Goal: Transaction & Acquisition: Subscribe to service/newsletter

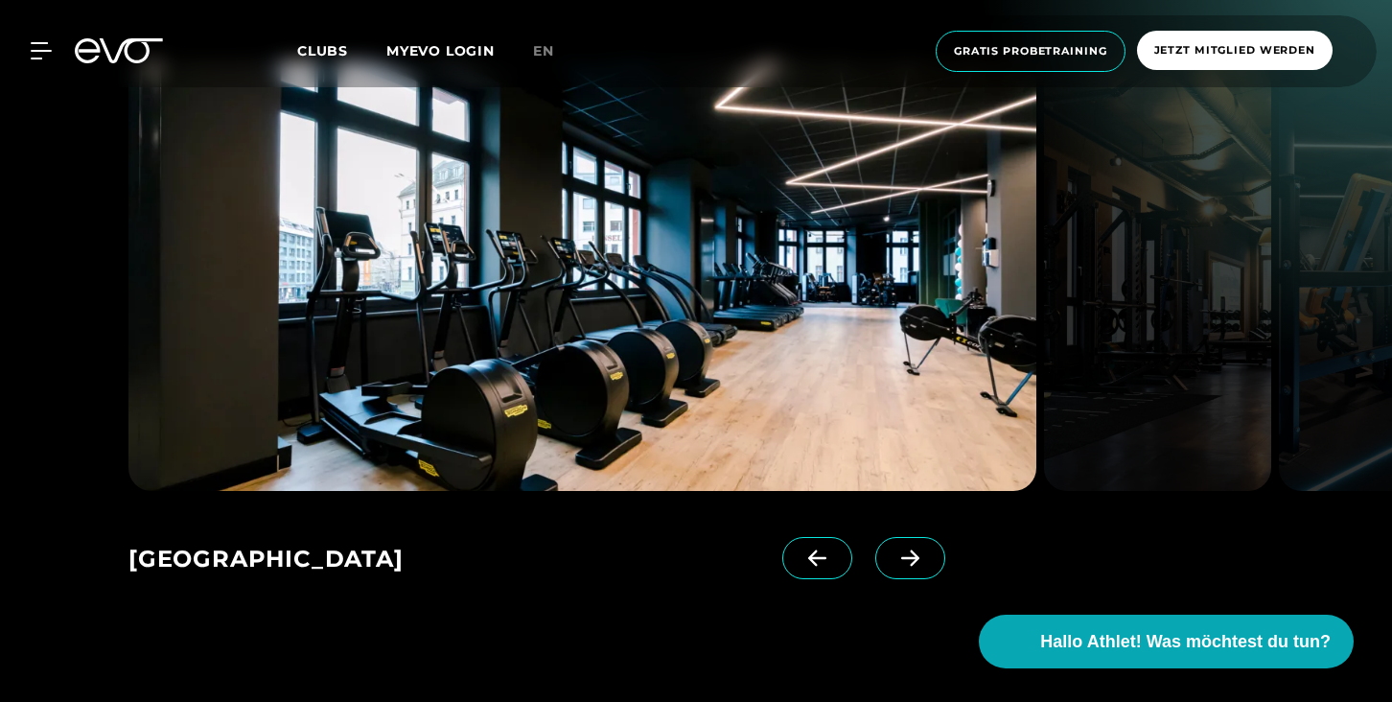
scroll to position [2069, 0]
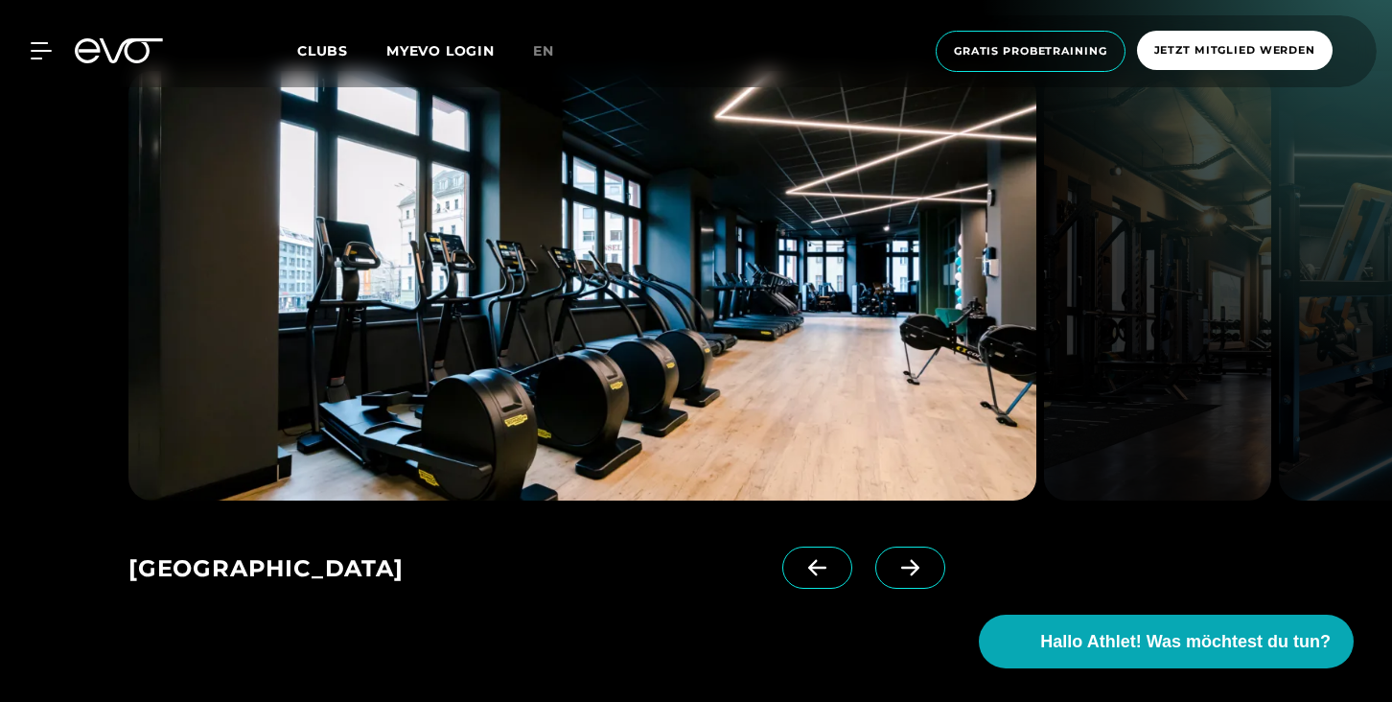
click at [901, 561] on icon at bounding box center [910, 567] width 18 height 16
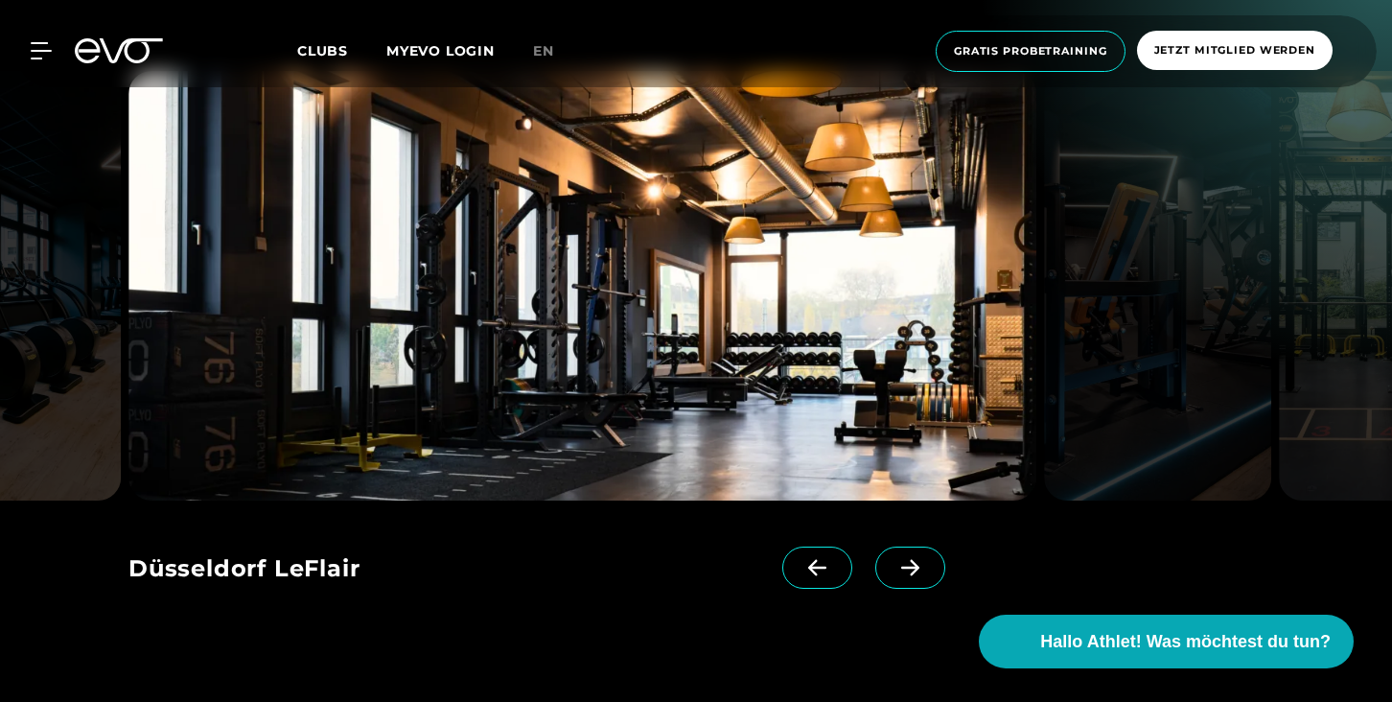
click at [901, 561] on icon at bounding box center [910, 567] width 18 height 16
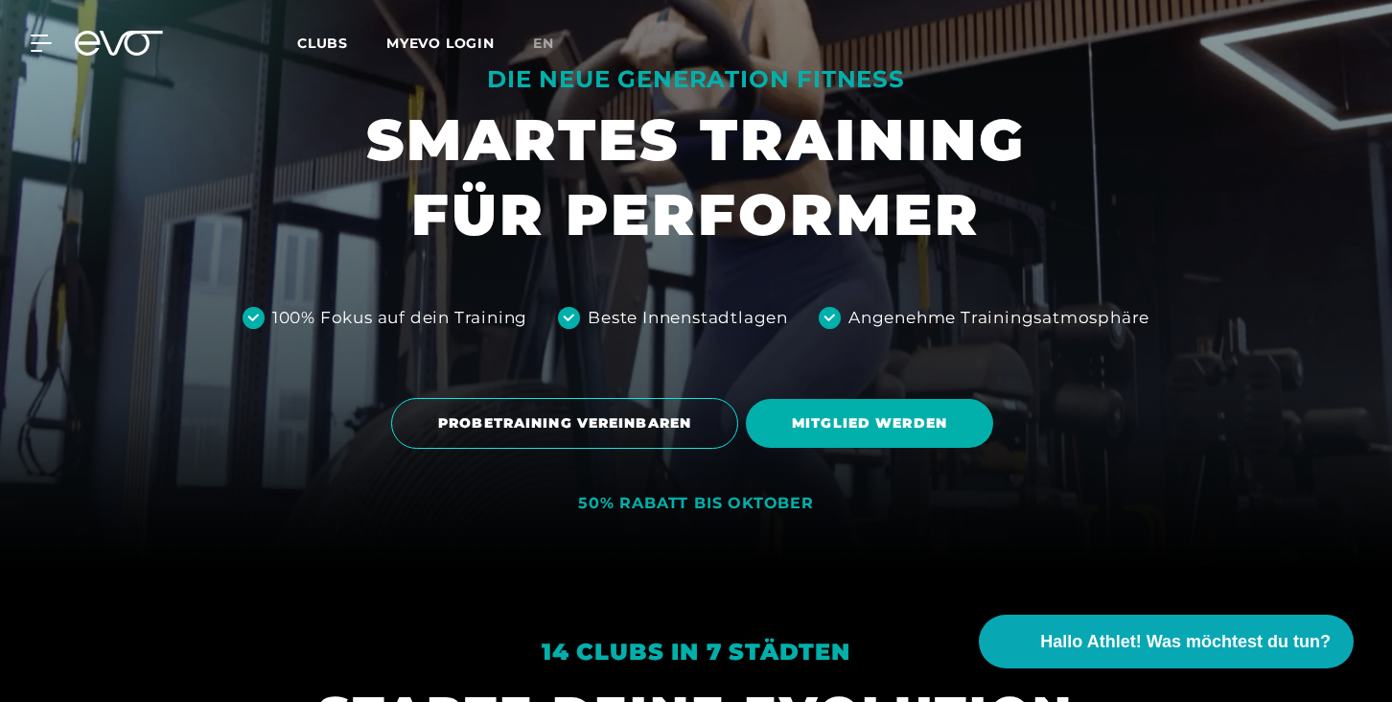
scroll to position [226, 0]
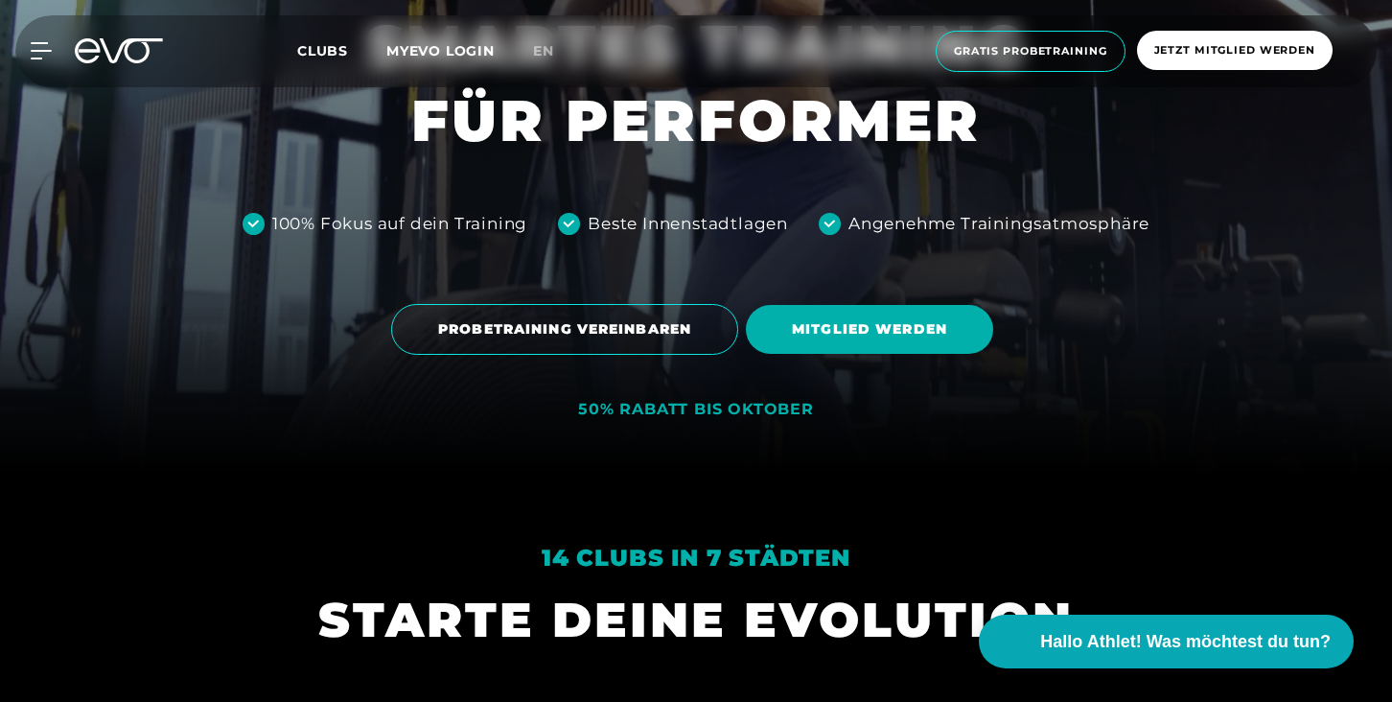
scroll to position [267, 0]
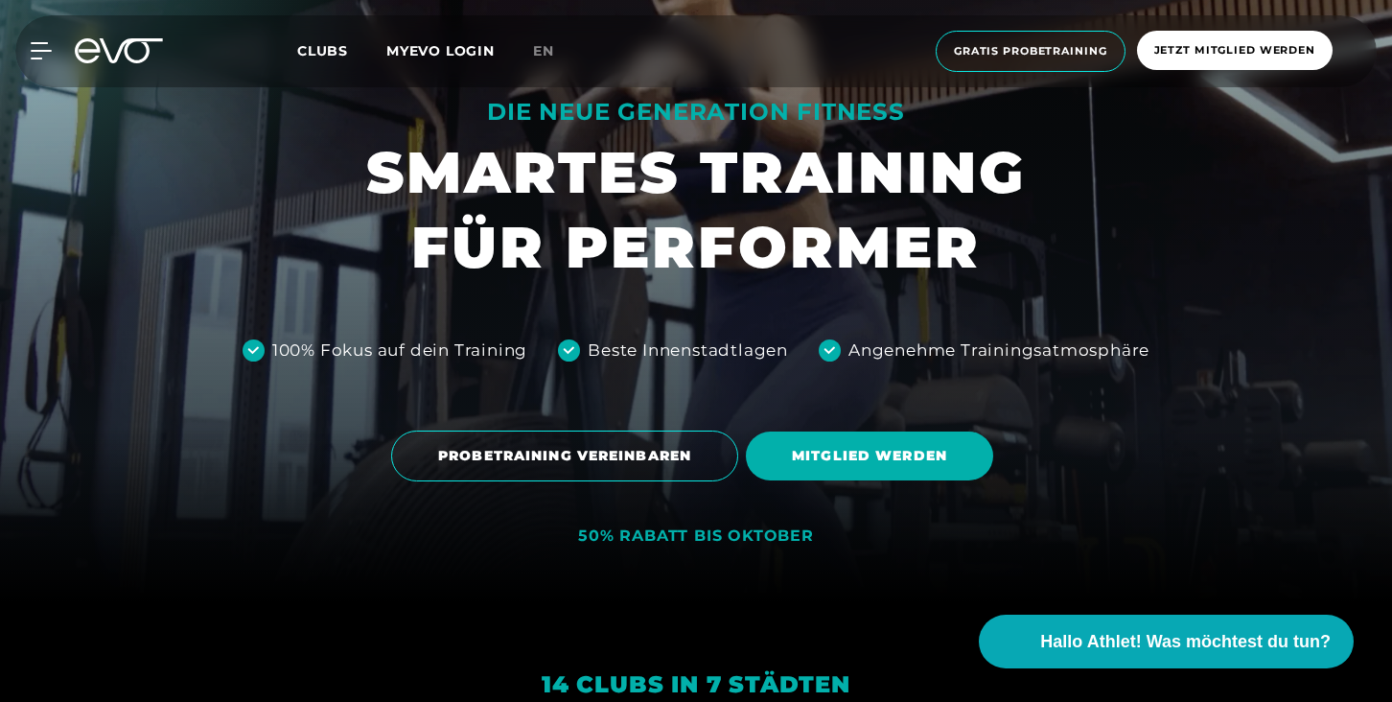
scroll to position [107, 0]
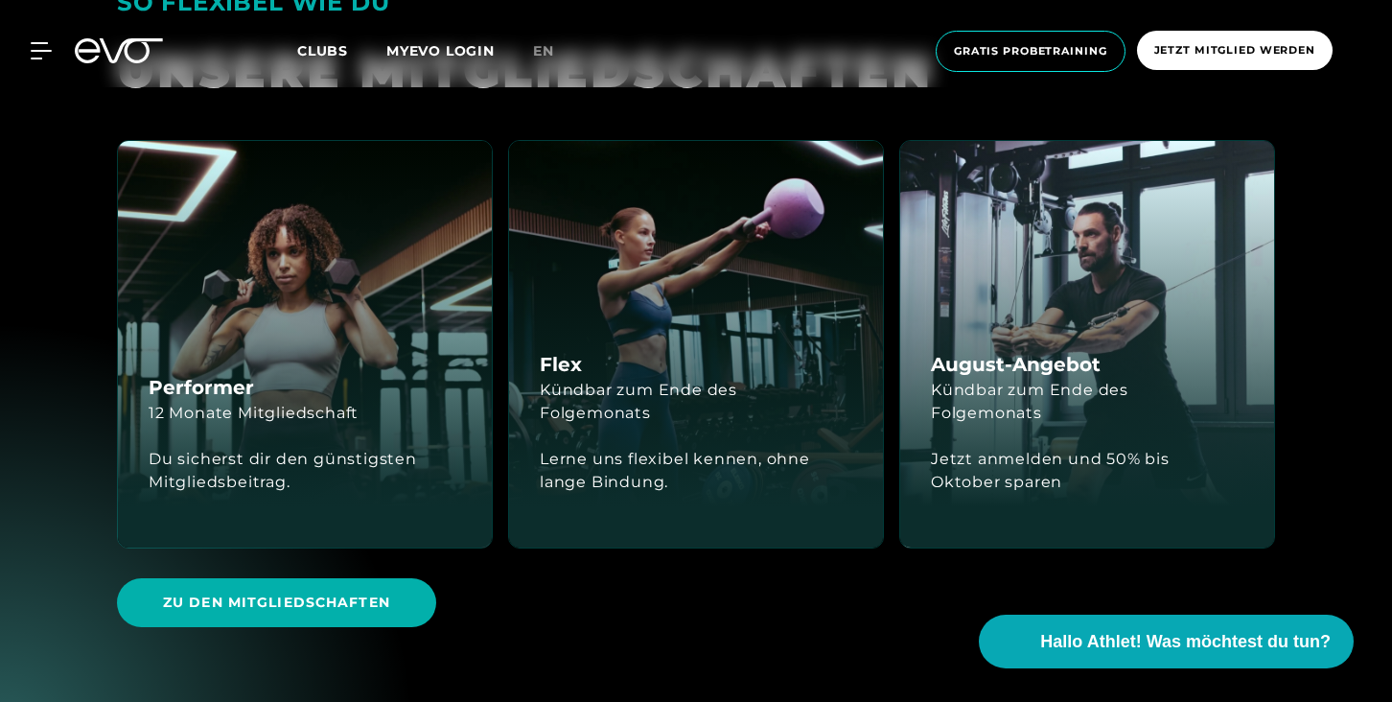
scroll to position [3046, 0]
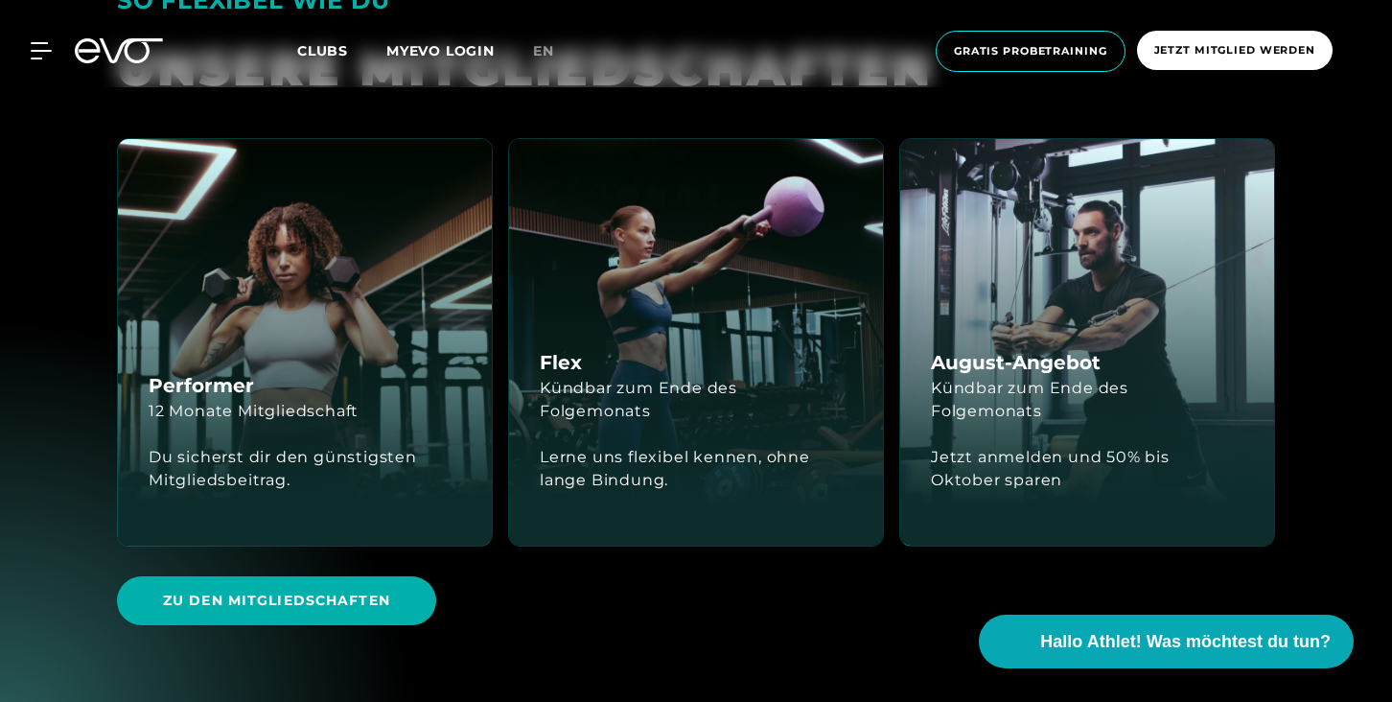
click at [1346, 244] on section "SO FLEXIBEL WIE DU UNSERE MITGLIED­SCHAFTEN Performer 12 Monate Mitgliedschaft …" at bounding box center [696, 309] width 1392 height 854
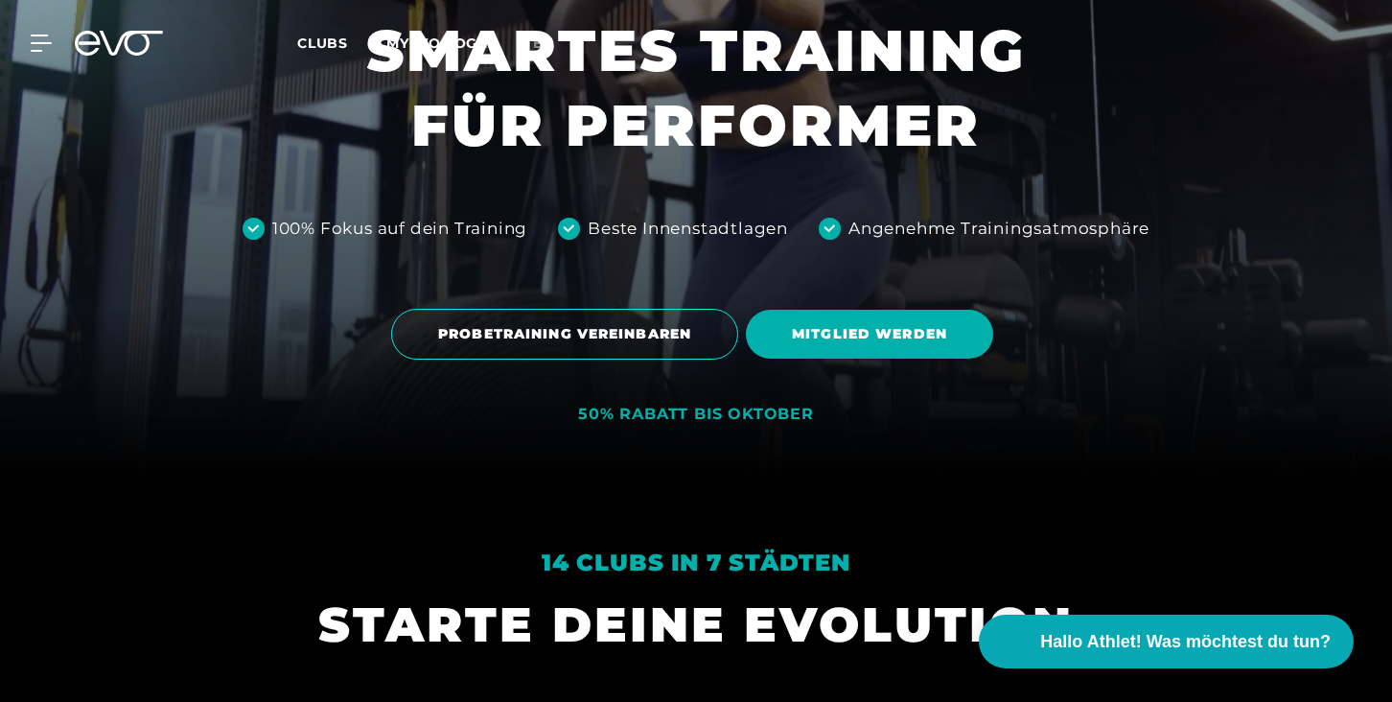
scroll to position [0, 0]
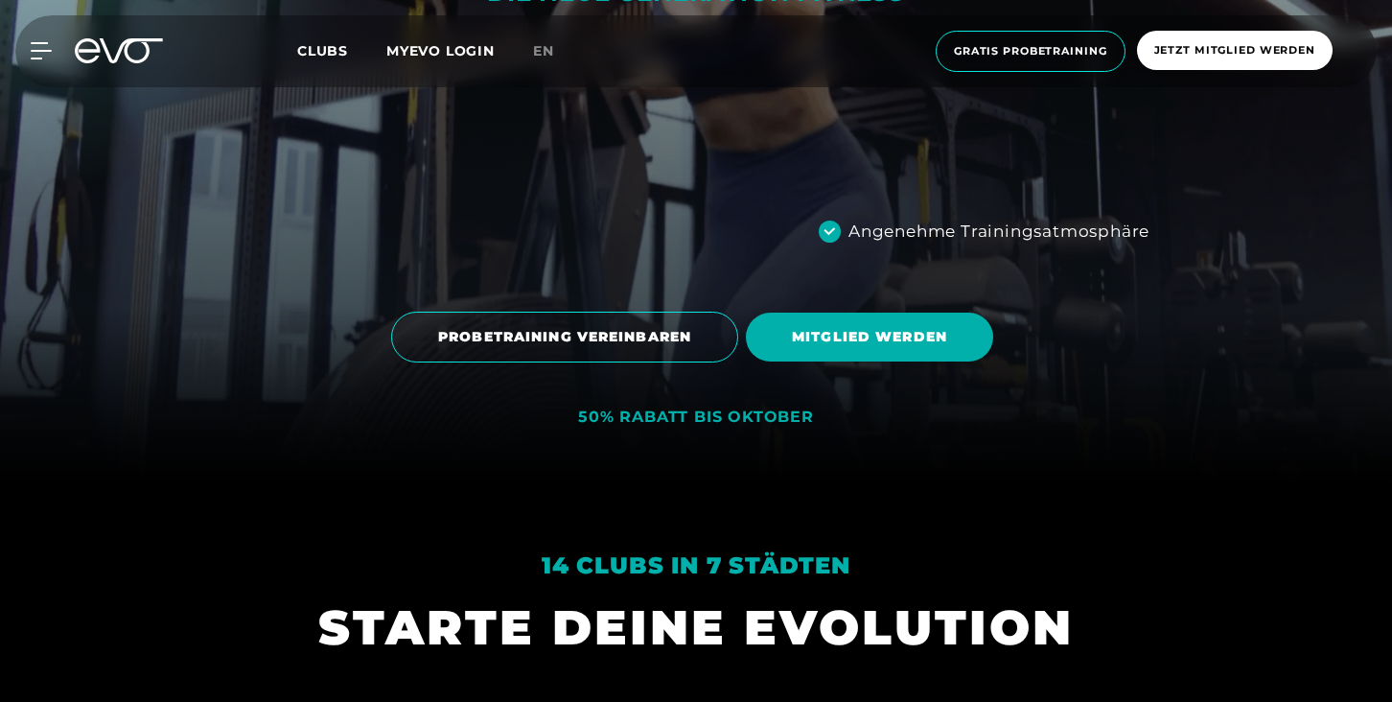
scroll to position [221, 0]
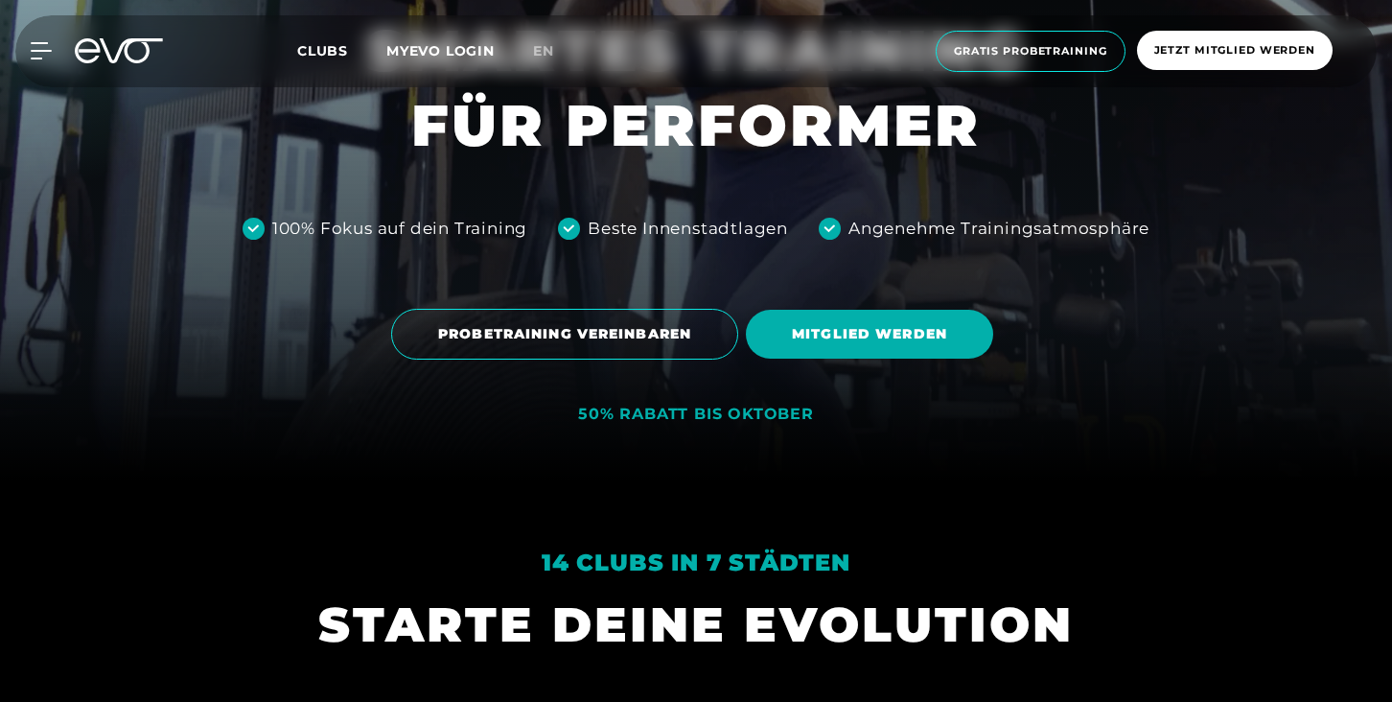
scroll to position [221, 0]
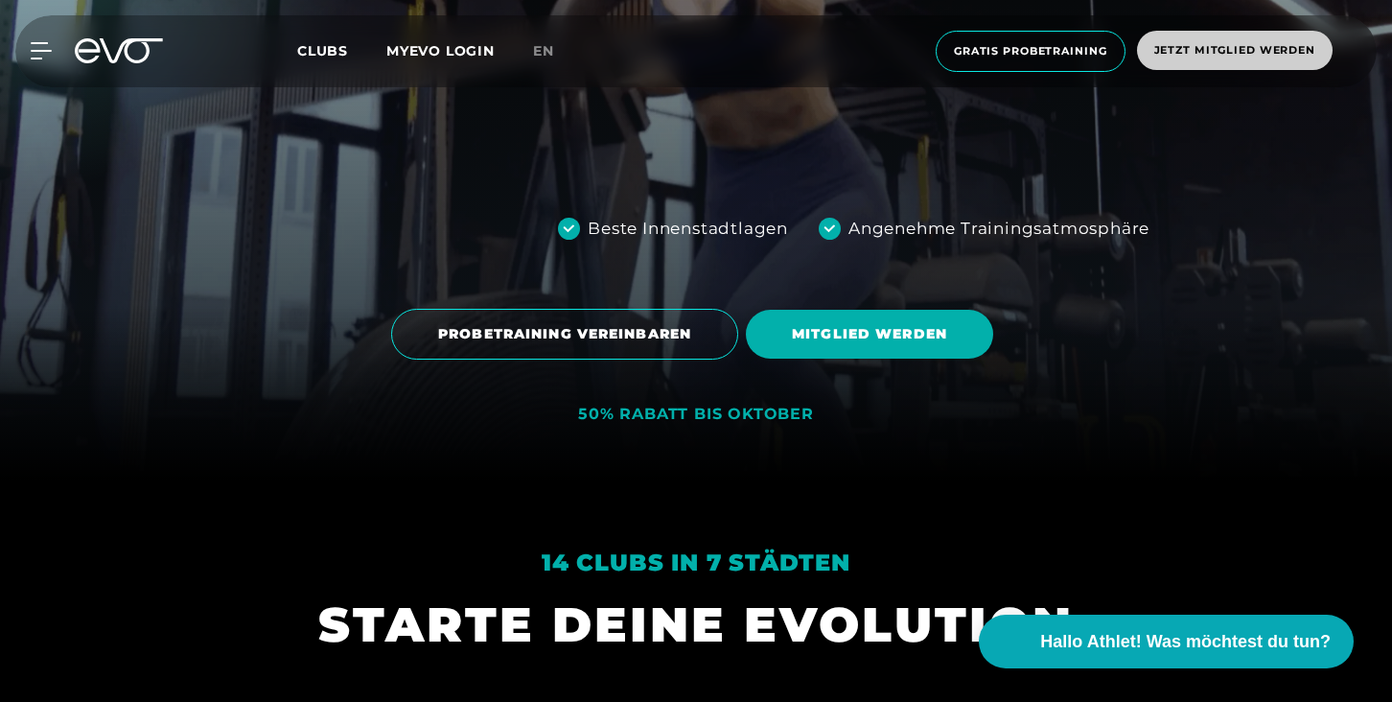
click at [1191, 54] on span "Jetzt Mitglied werden" at bounding box center [1234, 50] width 161 height 16
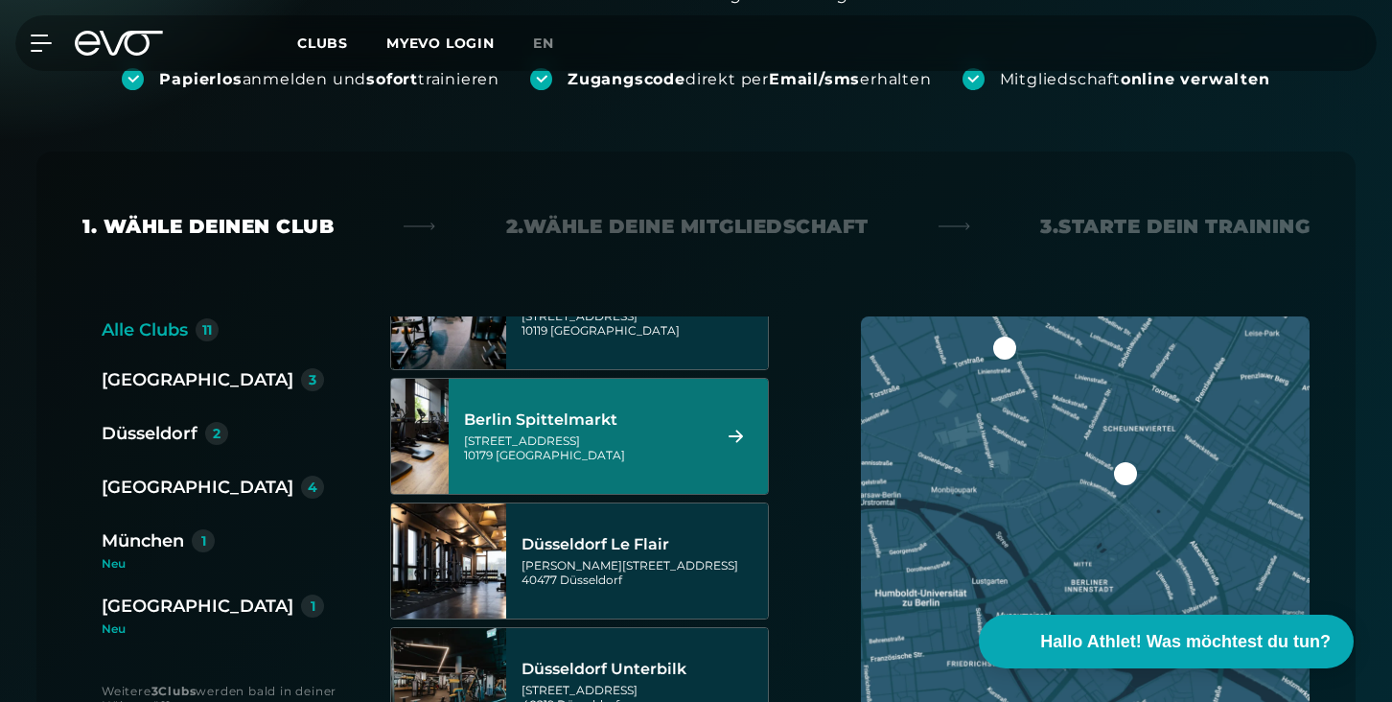
scroll to position [219, 0]
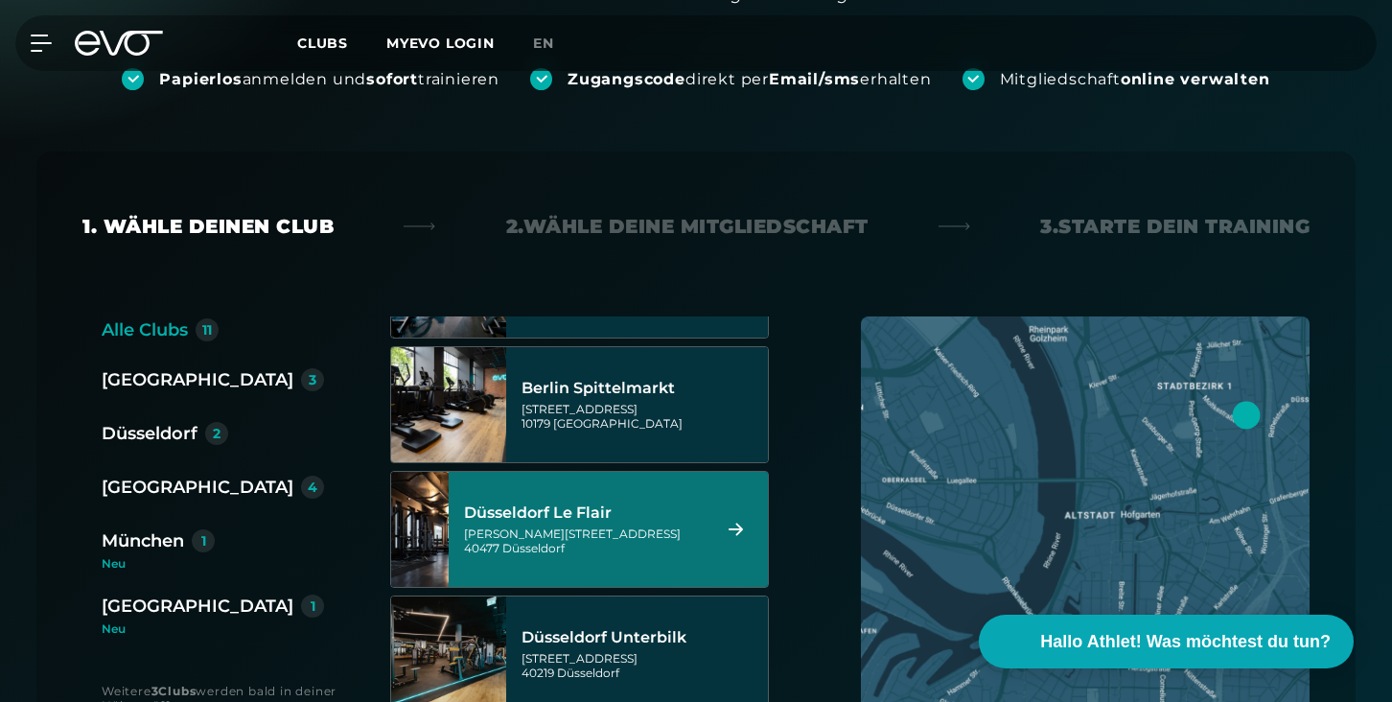
click at [598, 541] on div "Marc-Chagall-Straße 2 40477 Düsseldorf" at bounding box center [584, 540] width 241 height 29
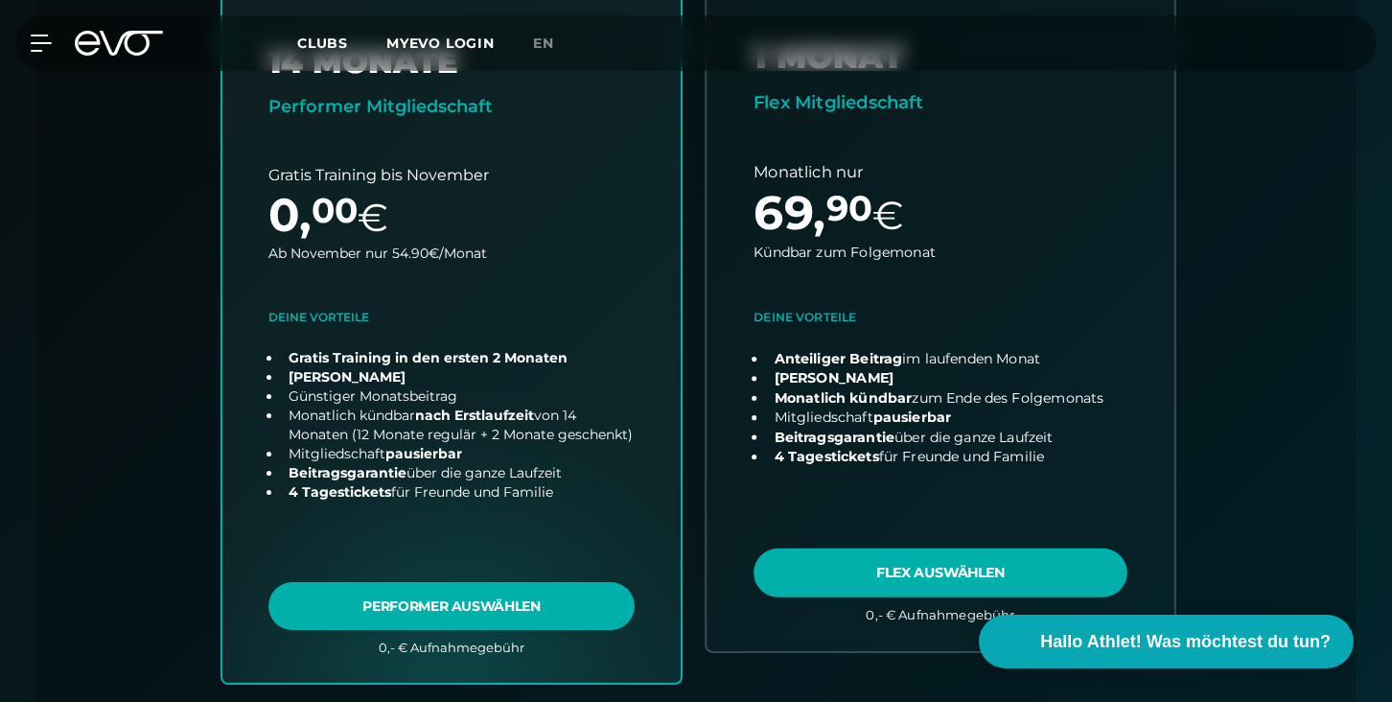
scroll to position [662, 0]
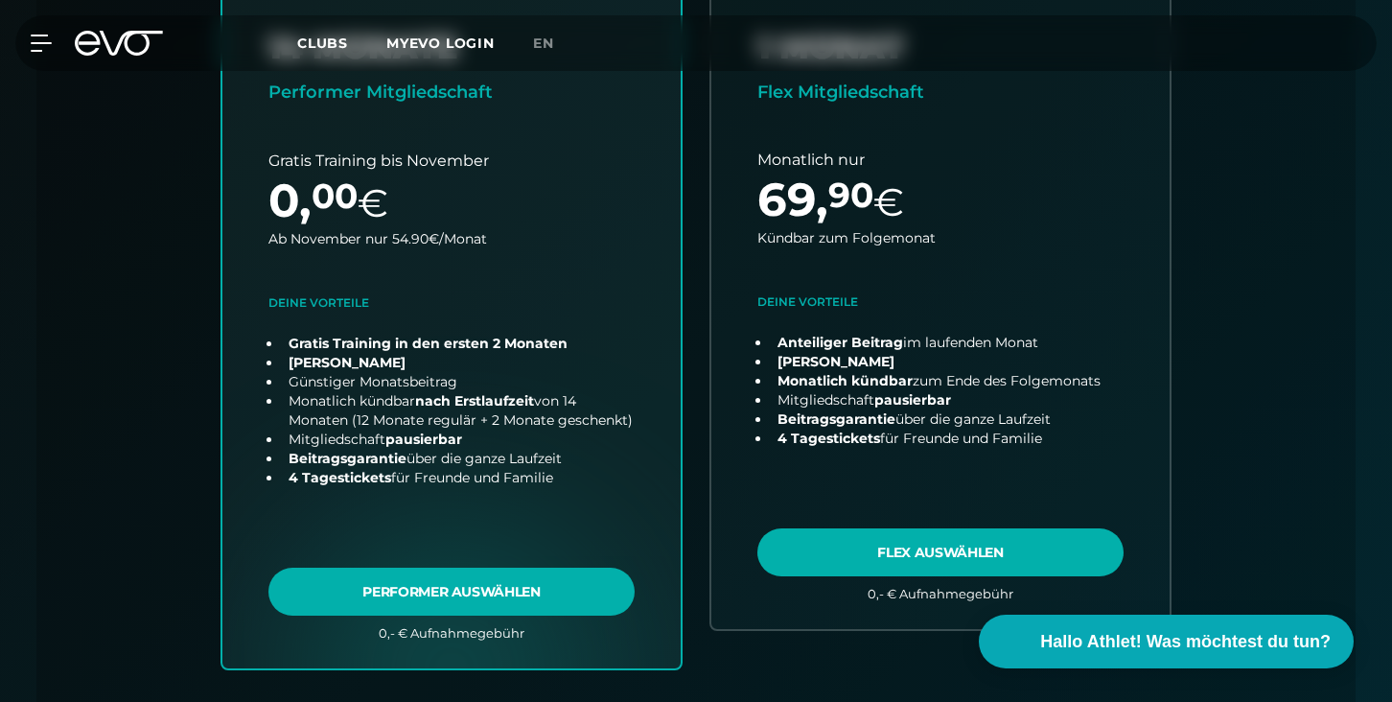
click at [136, 31] on icon at bounding box center [119, 43] width 88 height 25
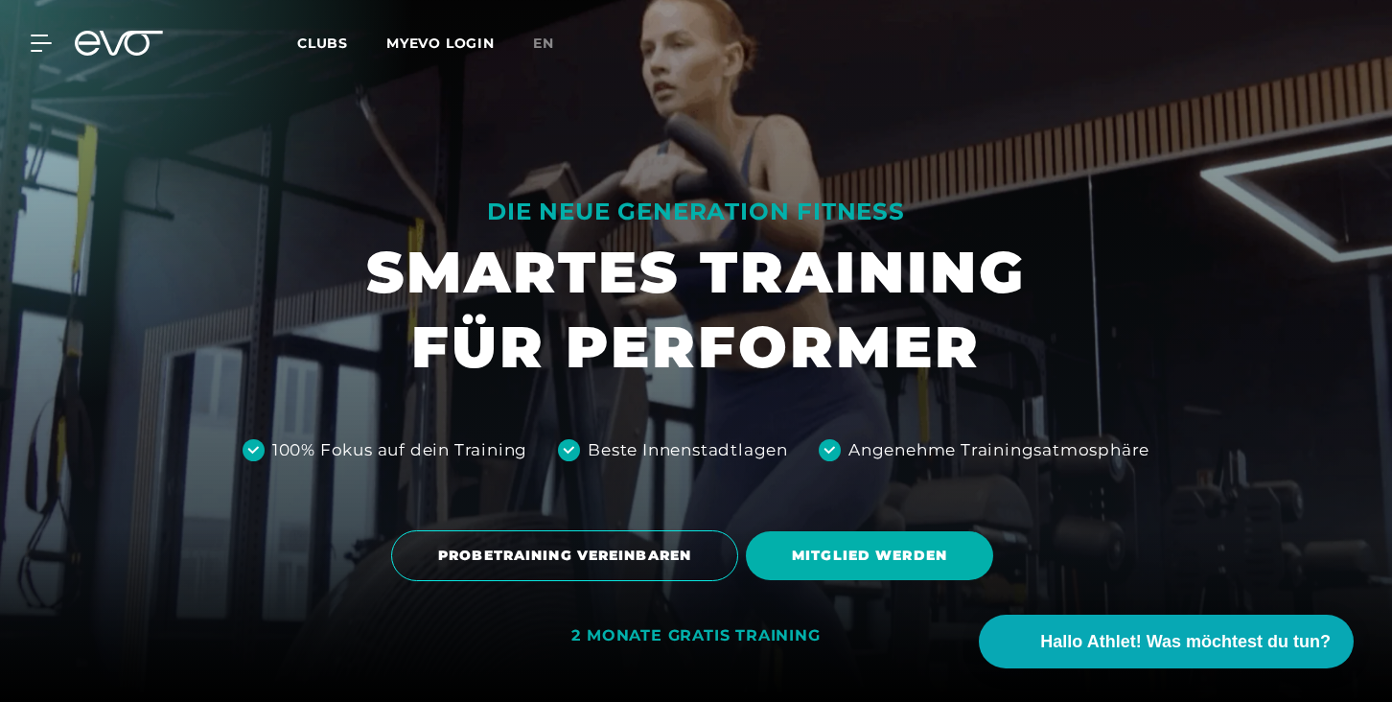
click at [136, 49] on icon at bounding box center [119, 43] width 88 height 25
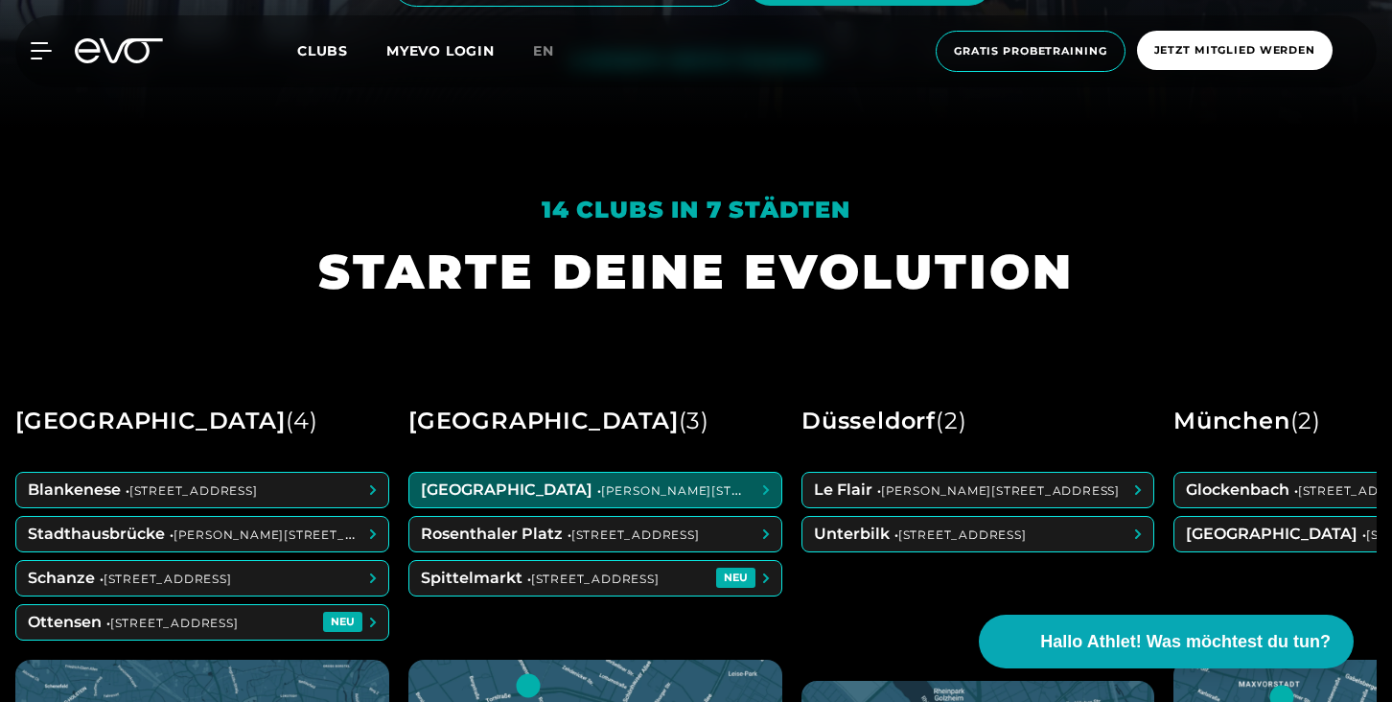
scroll to position [516, 0]
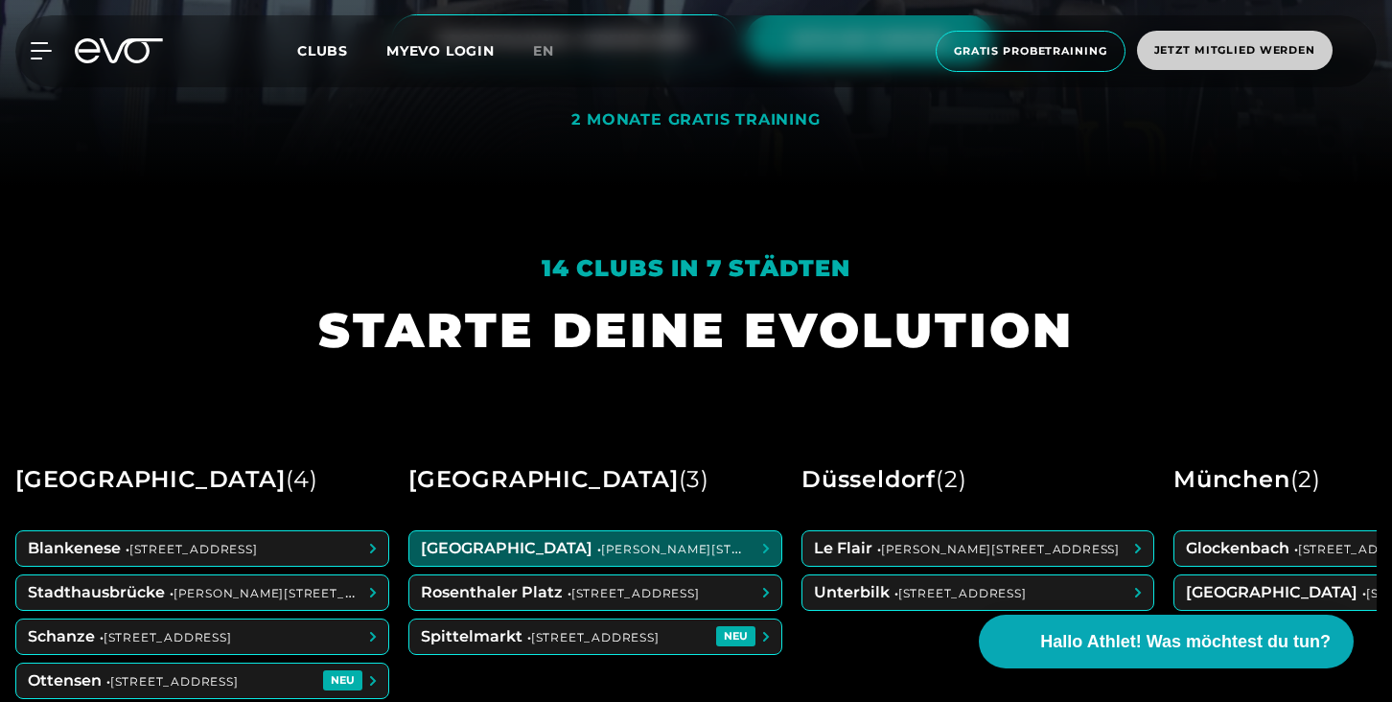
click at [1235, 62] on span "Jetzt Mitglied werden" at bounding box center [1235, 50] width 196 height 39
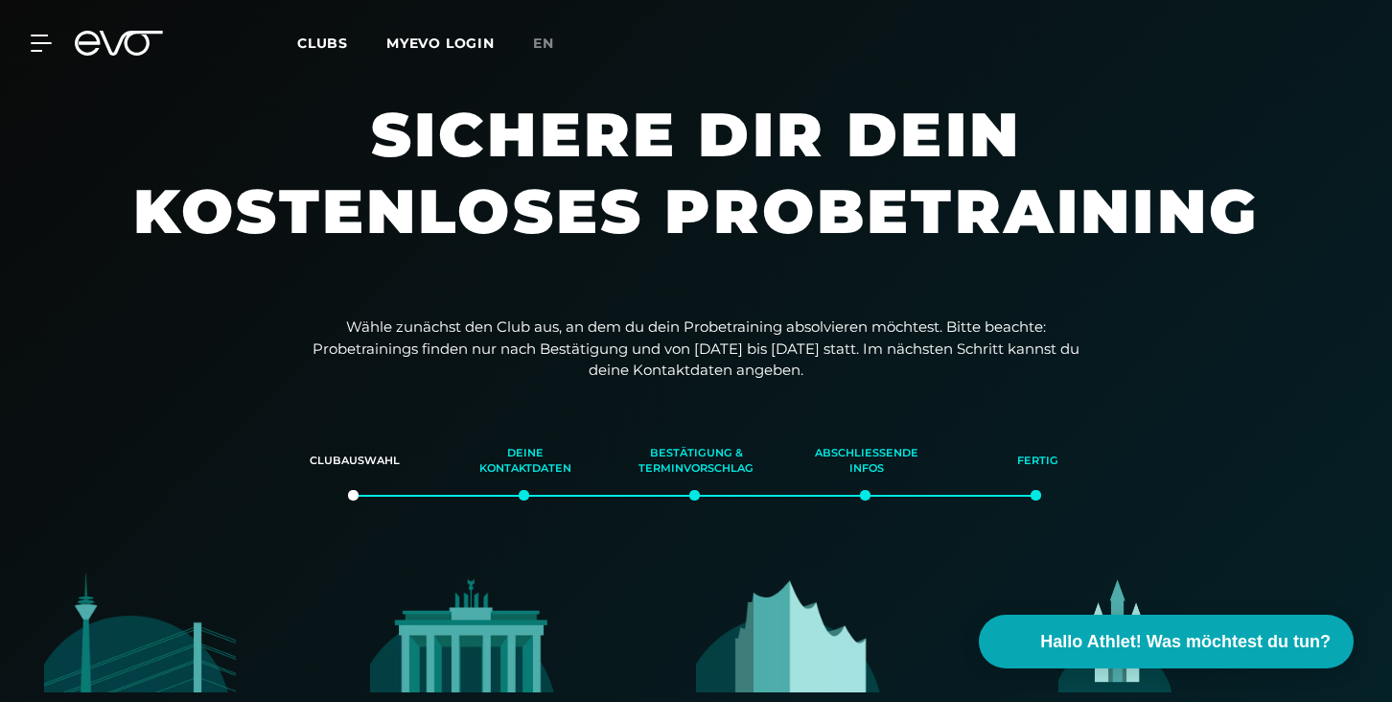
click at [125, 42] on icon at bounding box center [131, 43] width 63 height 25
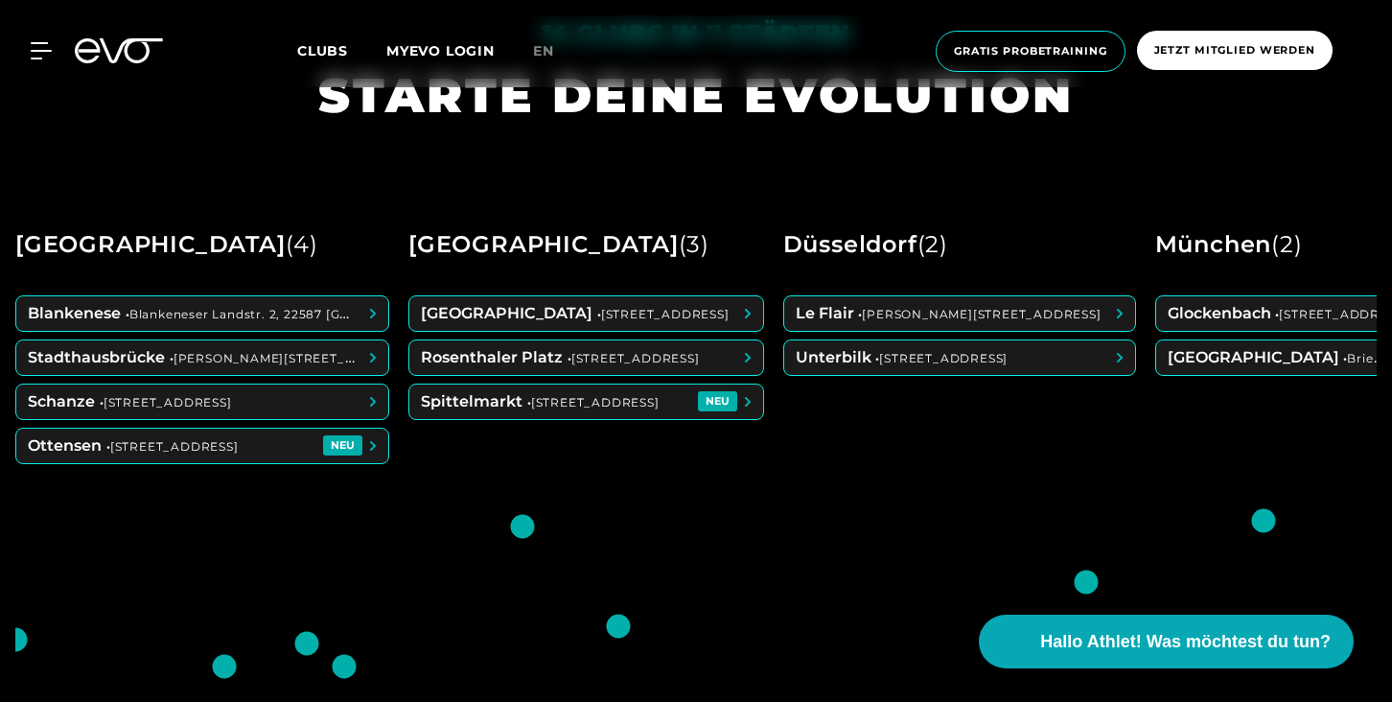
scroll to position [751, 0]
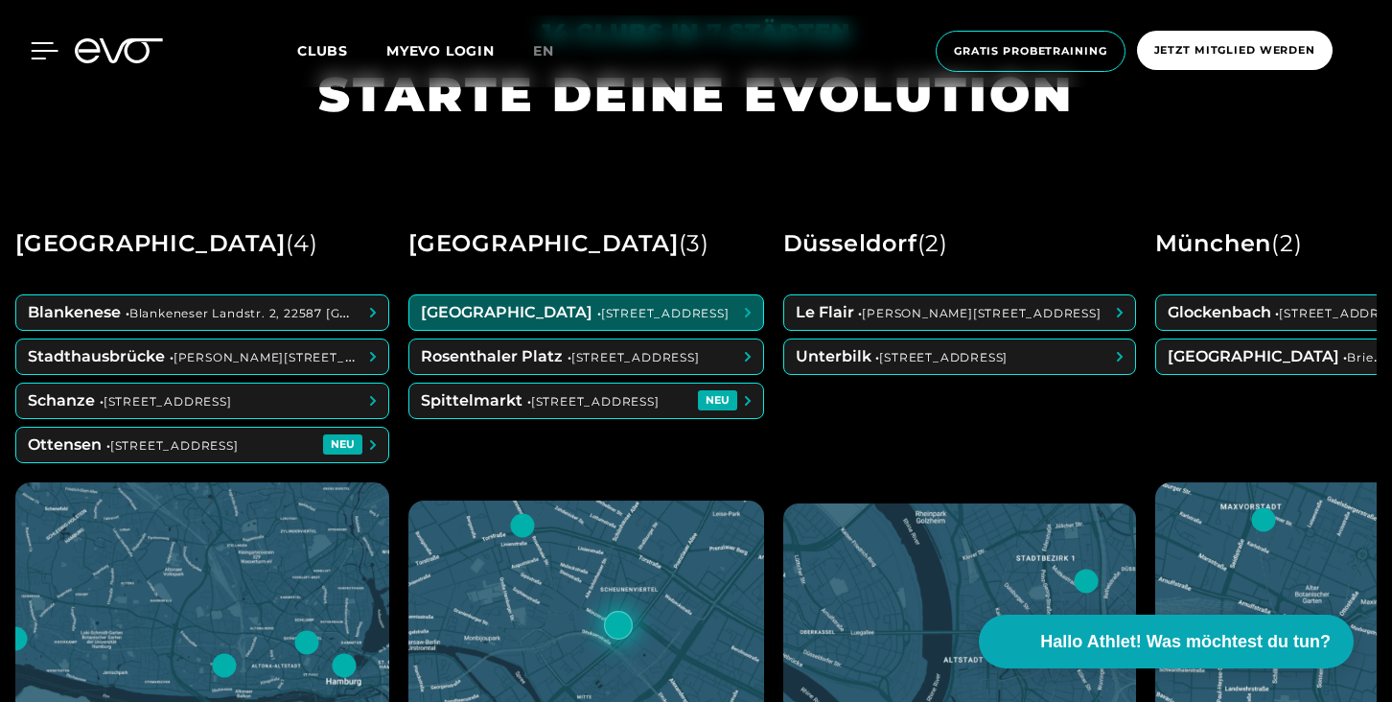
click at [34, 50] on icon at bounding box center [45, 50] width 27 height 15
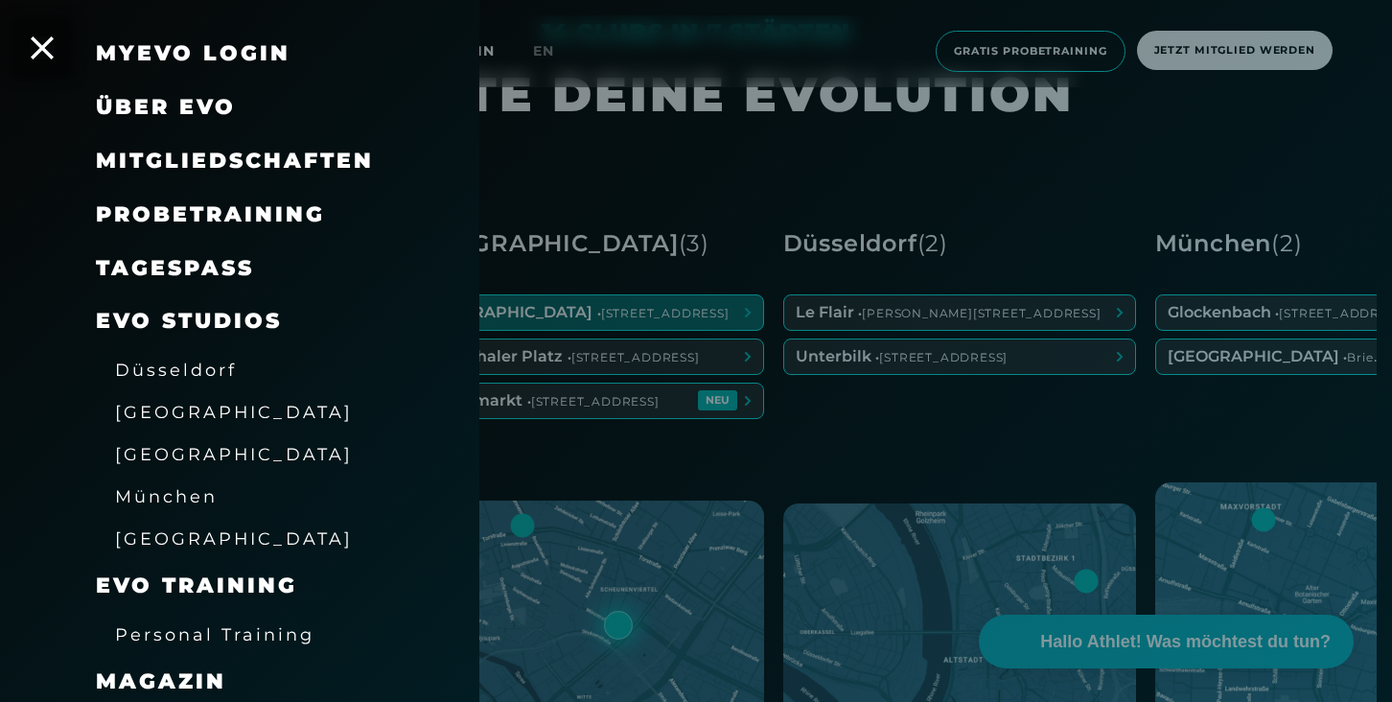
scroll to position [70, 0]
click at [161, 367] on span "Düsseldorf" at bounding box center [176, 368] width 122 height 20
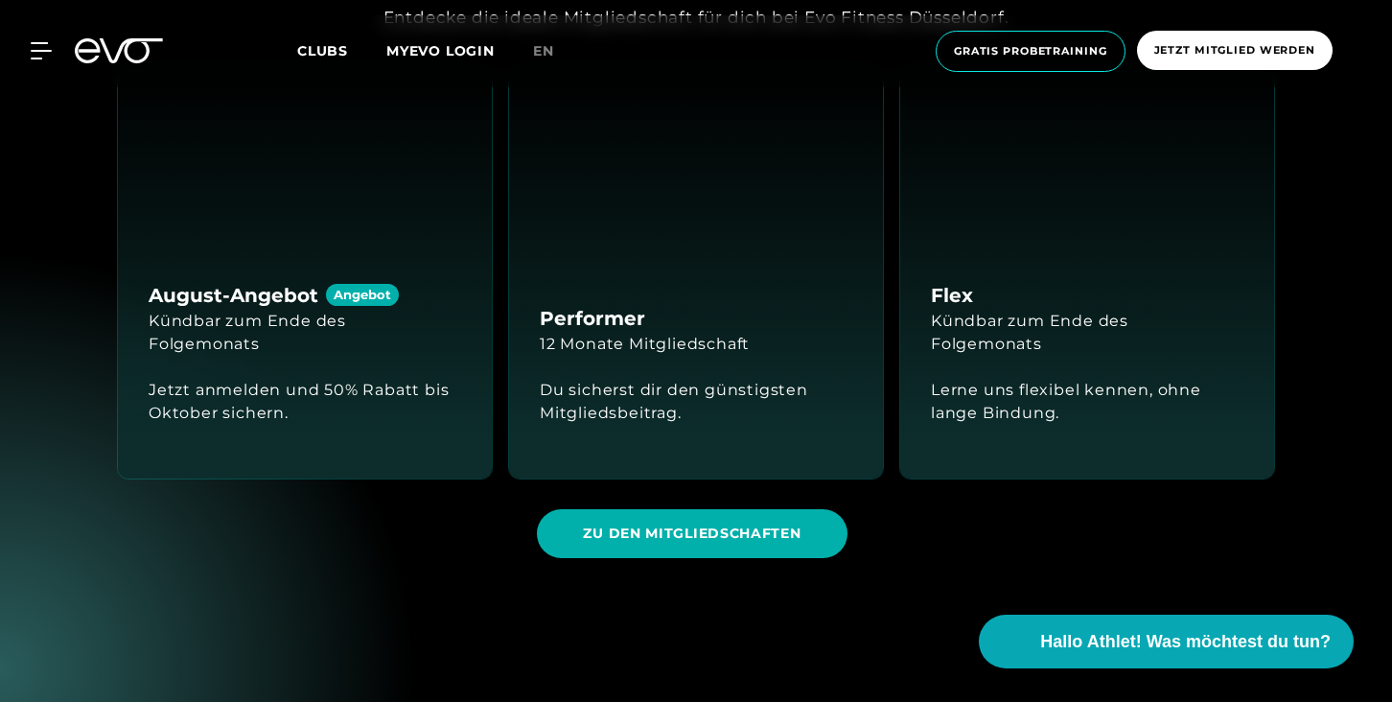
scroll to position [1665, 0]
